Goal: Task Accomplishment & Management: Complete application form

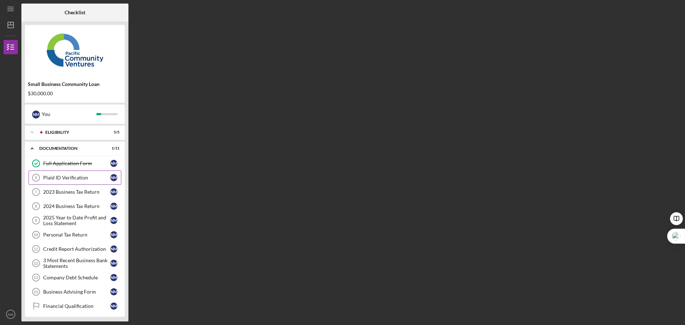
click at [109, 174] on link "Plaid ID Verification 6 Plaid ID Verification N M" at bounding box center [75, 177] width 93 height 14
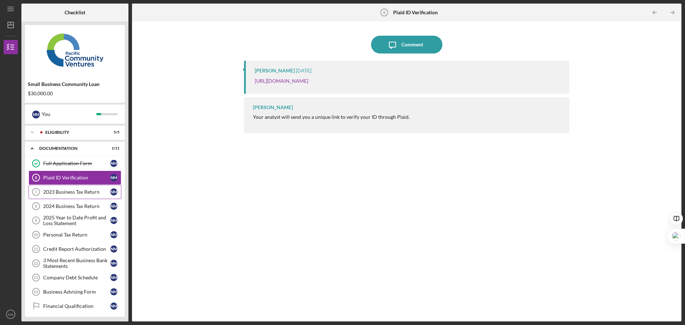
click at [87, 196] on link "2023 Business Tax Return 7 2023 Business Tax Return N M" at bounding box center [75, 192] width 93 height 14
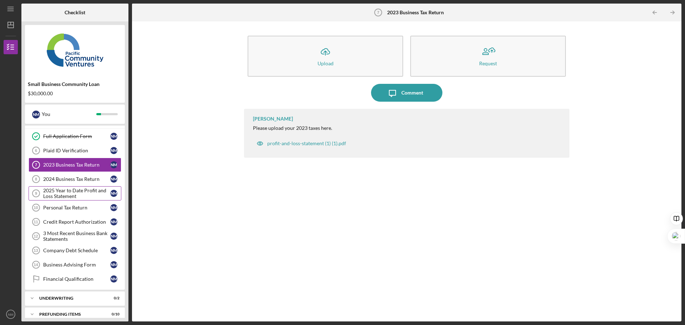
scroll to position [35, 0]
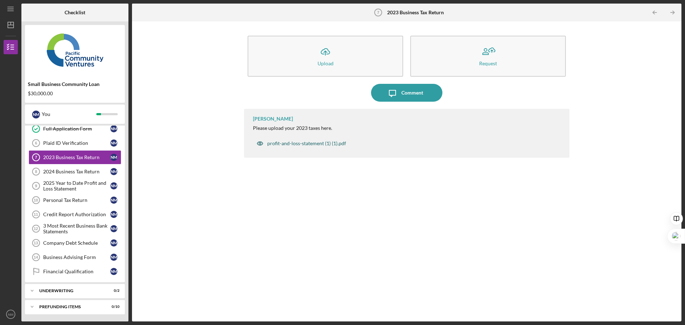
click at [337, 143] on div "profit-and-loss-statement (1) (1).pdf" at bounding box center [306, 144] width 79 height 6
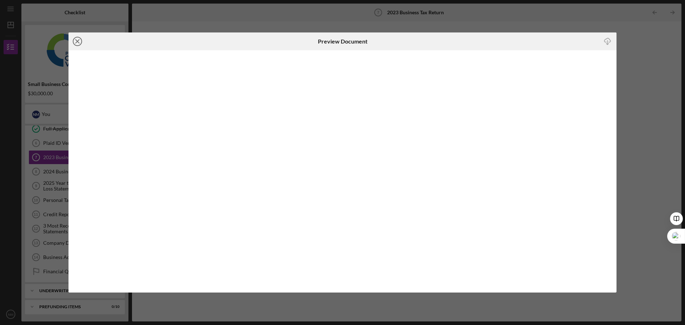
click at [73, 39] on icon "Icon/Close" at bounding box center [77, 41] width 18 height 18
